Goal: Information Seeking & Learning: Learn about a topic

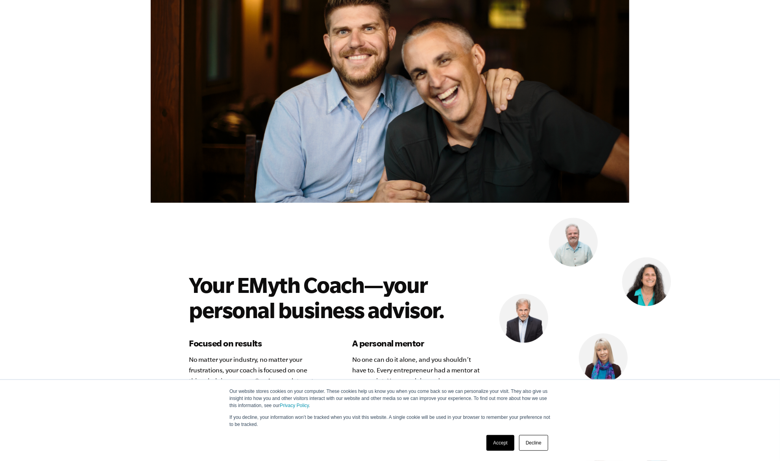
scroll to position [2007, 0]
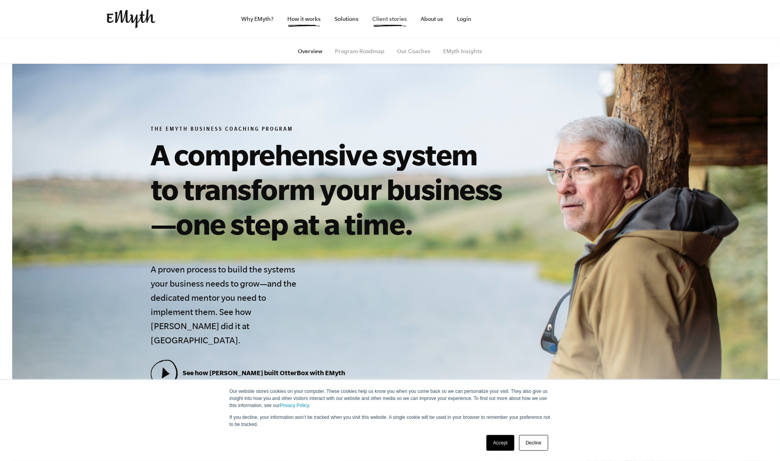
click at [400, 25] on link "Client stories" at bounding box center [389, 19] width 47 height 38
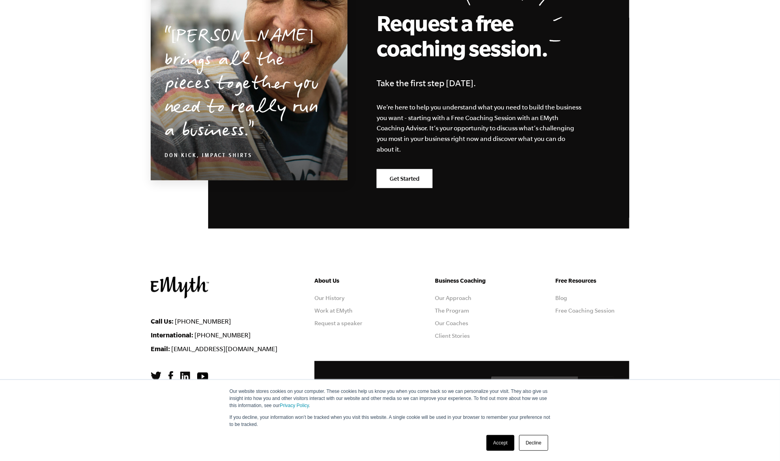
scroll to position [859, 0]
